Goal: Task Accomplishment & Management: Use online tool/utility

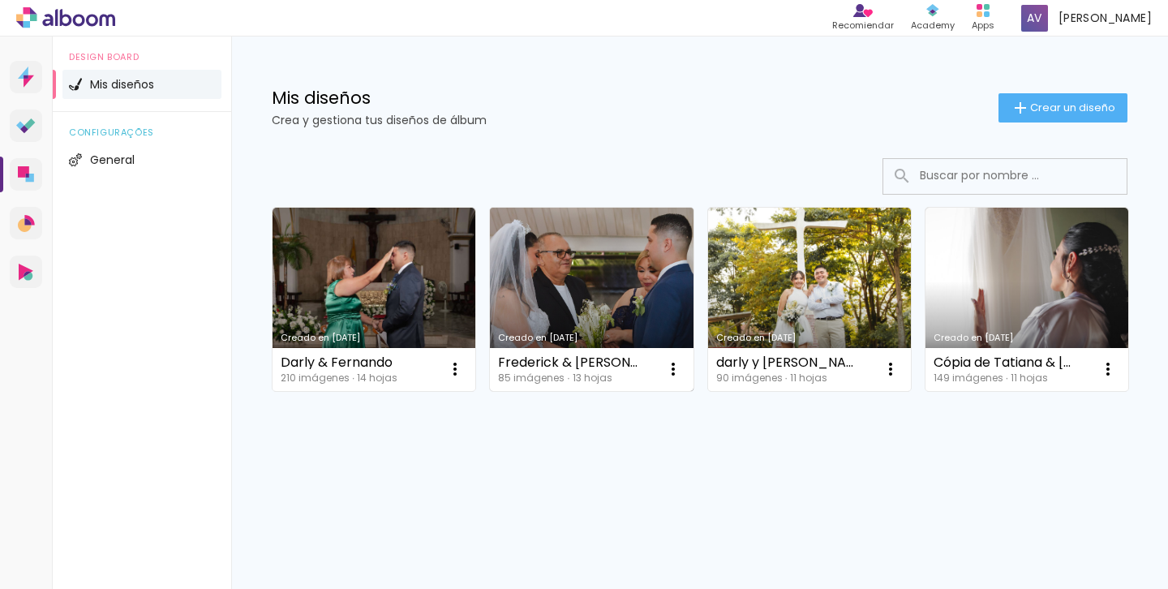
click at [589, 252] on link "Creado en [DATE]" at bounding box center [591, 299] width 203 height 183
click at [627, 291] on link "Creado en [DATE]" at bounding box center [591, 299] width 203 height 183
